Goal: Task Accomplishment & Management: Manage account settings

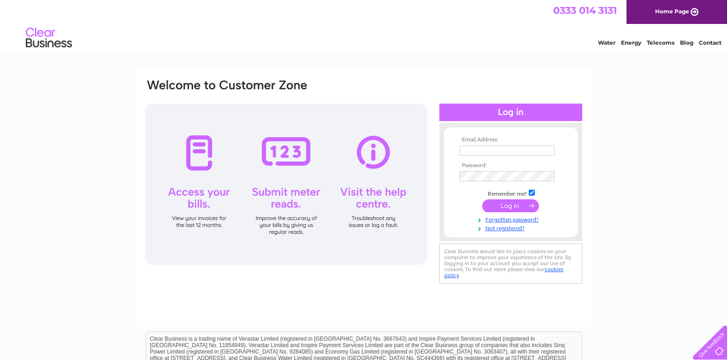
type input "reception@buttercup7daydental.co.uk"
click at [502, 204] on input "submit" at bounding box center [510, 205] width 57 height 13
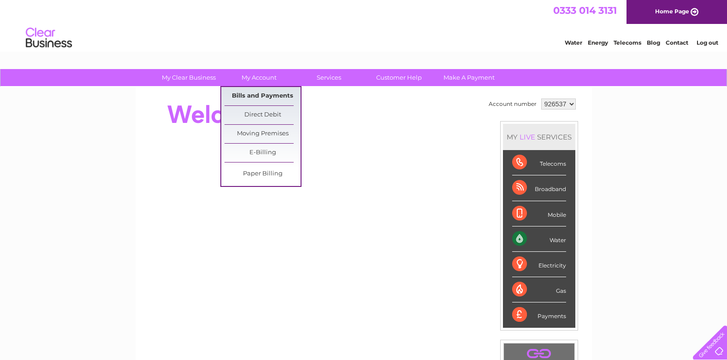
click at [262, 95] on link "Bills and Payments" at bounding box center [262, 96] width 76 height 18
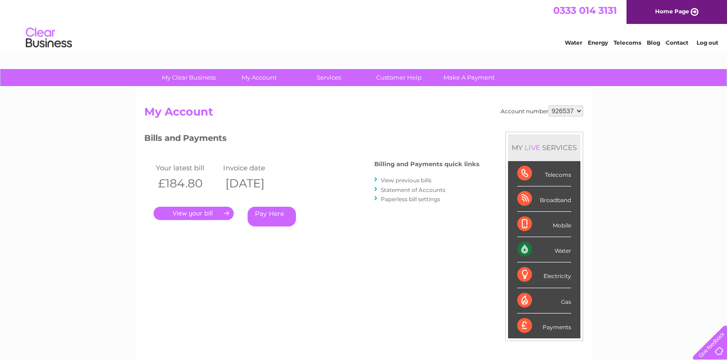
click at [199, 214] on link "." at bounding box center [193, 213] width 80 height 13
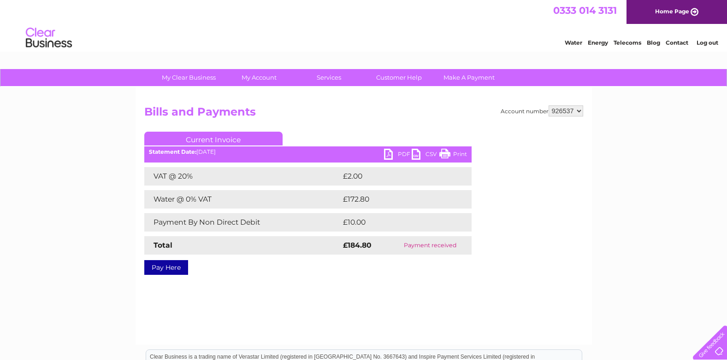
click at [394, 153] on link "PDF" at bounding box center [398, 155] width 28 height 13
